Goal: Transaction & Acquisition: Subscribe to service/newsletter

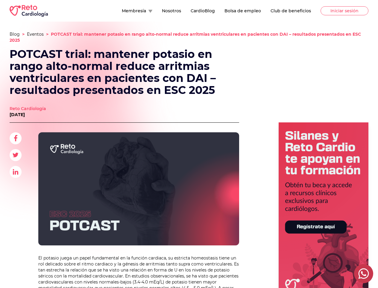
click at [189, 144] on img at bounding box center [138, 188] width 201 height 113
click at [122, 11] on button "Membresía" at bounding box center [137, 11] width 31 height 6
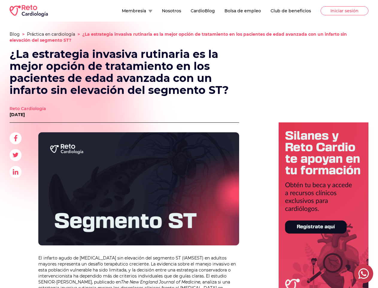
click at [189, 144] on img at bounding box center [138, 188] width 201 height 113
click at [122, 11] on button "Membresía" at bounding box center [137, 11] width 31 height 6
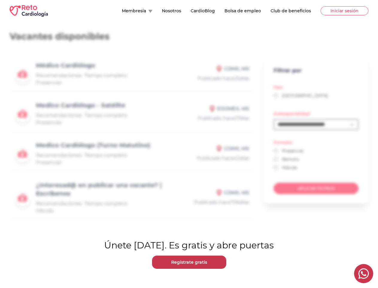
click at [189, 144] on main "**********" at bounding box center [189, 161] width 378 height 279
click at [122, 11] on button "Membresía" at bounding box center [137, 11] width 31 height 6
